Goal: Entertainment & Leisure: Consume media (video, audio)

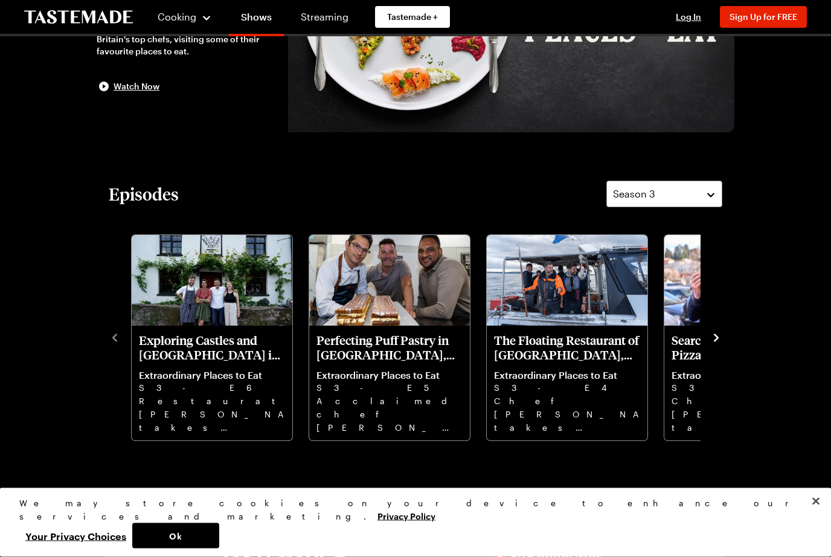
scroll to position [194, 0]
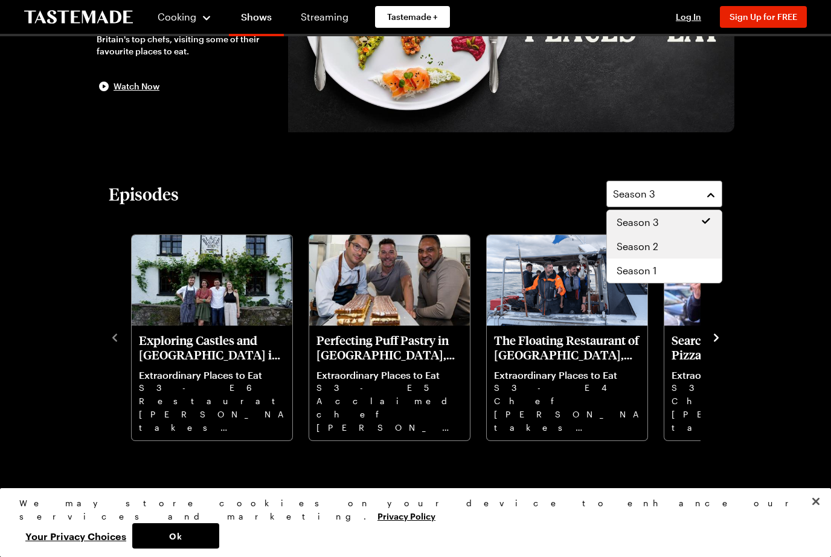
click at [676, 247] on div "Season 2" at bounding box center [664, 246] width 95 height 14
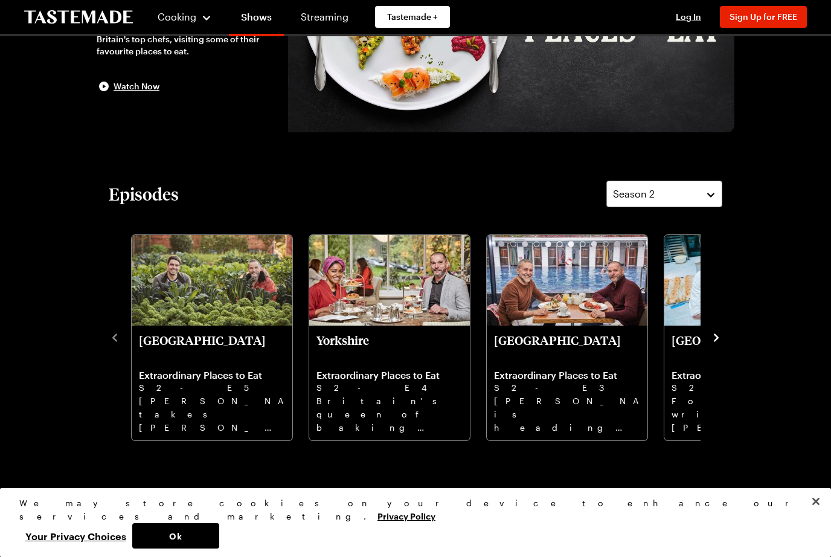
click at [556, 359] on p "[GEOGRAPHIC_DATA]" at bounding box center [567, 347] width 146 height 29
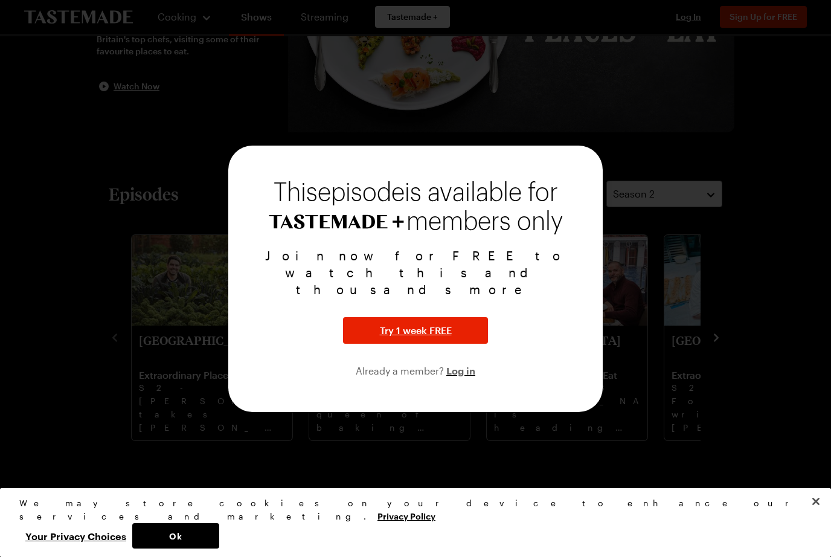
click at [569, 336] on div "Join now for FREE to watch this and thousands more Try 1 week FREE Already a me…" at bounding box center [415, 312] width 345 height 131
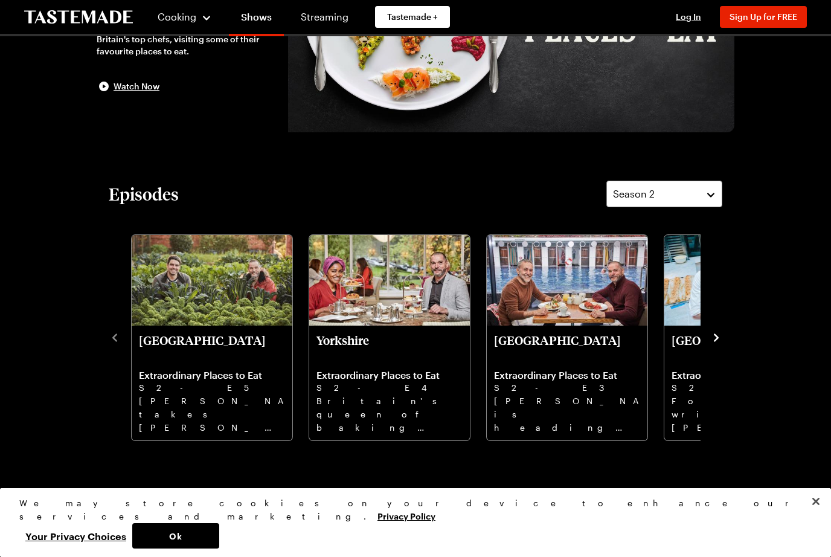
click at [572, 409] on p "[PERSON_NAME] is heading to [GEOGRAPHIC_DATA] for a winter treat in the company…" at bounding box center [567, 413] width 146 height 39
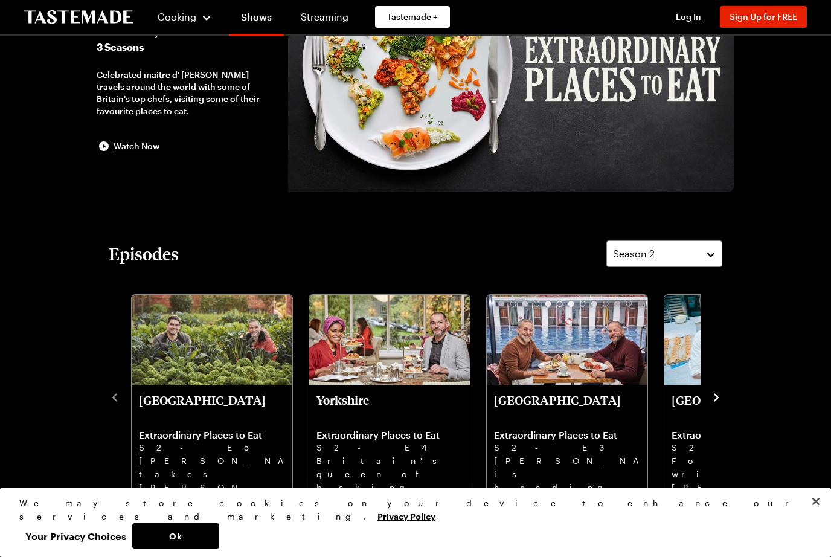
scroll to position [0, 0]
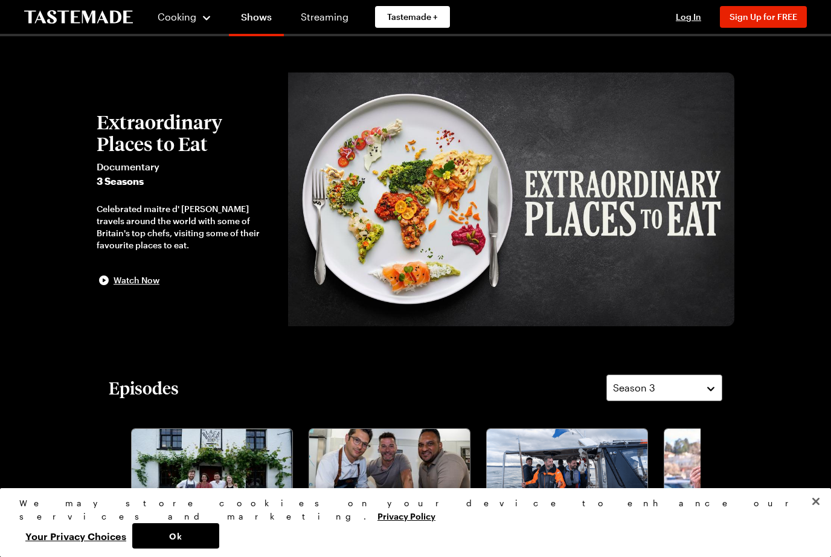
click at [811, 515] on button "Close" at bounding box center [816, 501] width 27 height 27
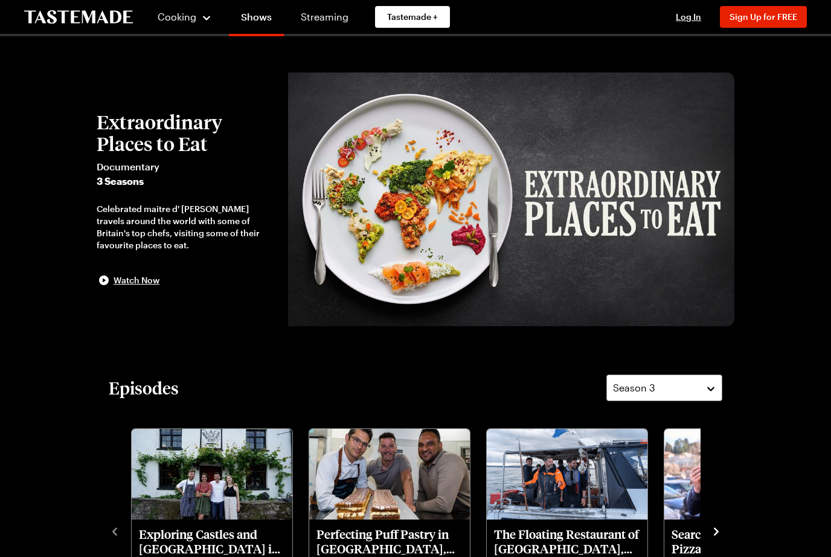
drag, startPoint x: 811, startPoint y: 527, endPoint x: 103, endPoint y: 295, distance: 744.8
click at [103, 296] on div "Extraordinary Places to Eat Documentary 3 Seasons Celebrated maitre d' Fred Sir…" at bounding box center [192, 199] width 191 height 254
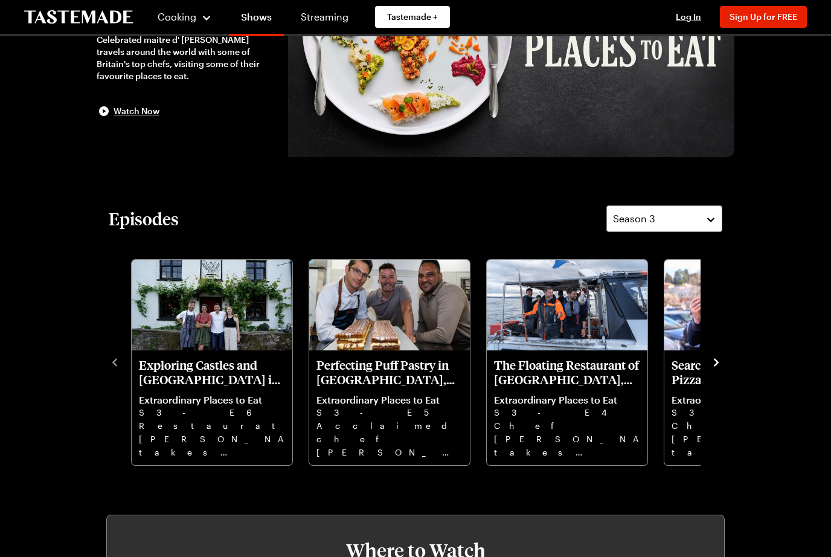
scroll to position [168, 0]
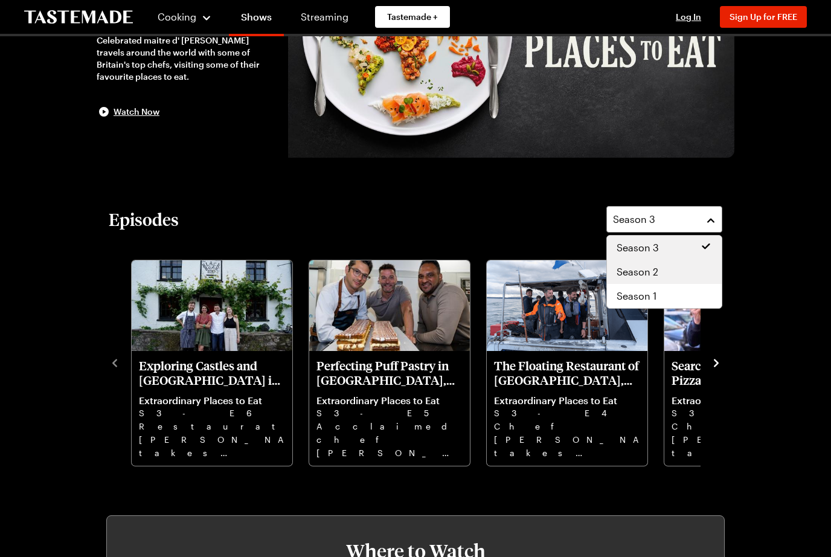
click at [670, 278] on div "Season 2" at bounding box center [664, 271] width 95 height 14
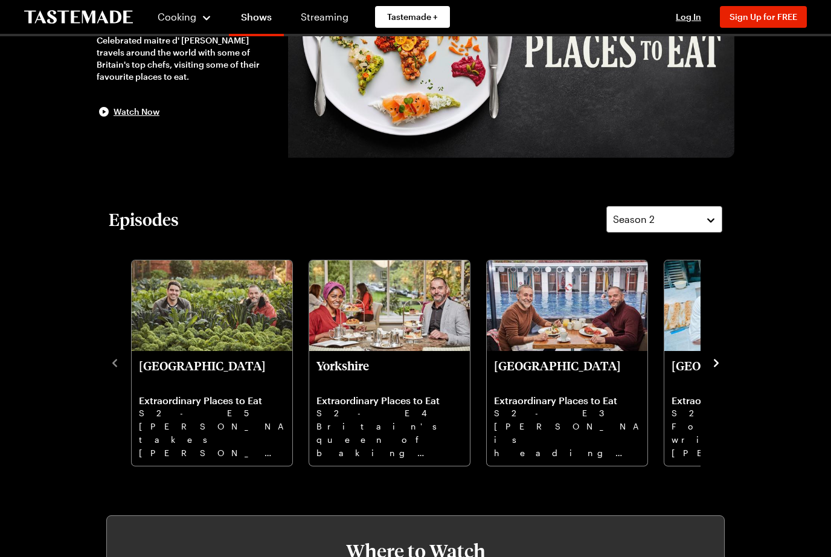
click at [566, 373] on p "[GEOGRAPHIC_DATA]" at bounding box center [567, 372] width 146 height 29
